Goal: Obtain resource: Download file/media

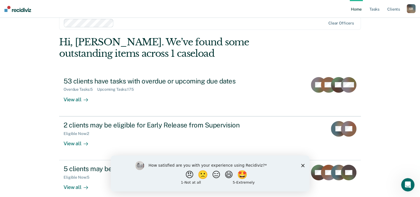
scroll to position [17, 0]
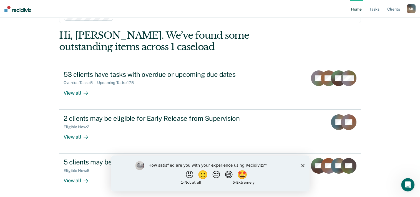
click at [303, 165] on polygon "Close survey" at bounding box center [302, 164] width 3 height 3
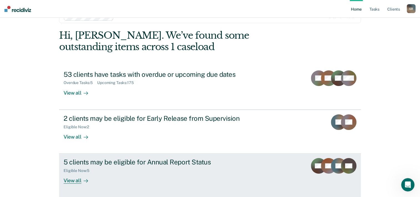
click at [68, 181] on div "View all" at bounding box center [79, 178] width 31 height 11
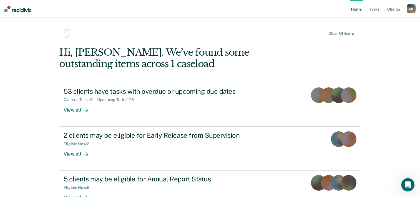
scroll to position [17, 0]
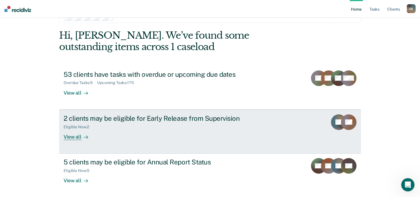
click at [351, 128] on rect at bounding box center [349, 122] width 16 height 16
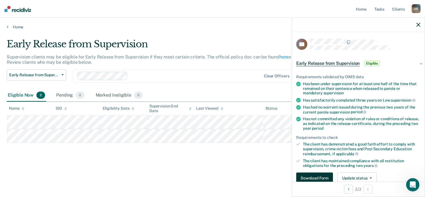
click at [321, 177] on button "Download Form" at bounding box center [314, 177] width 37 height 11
